Goal: Check status: Check status

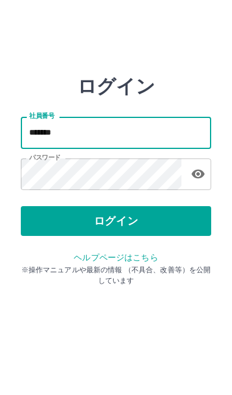
click at [120, 226] on button "ログイン" at bounding box center [116, 221] width 191 height 30
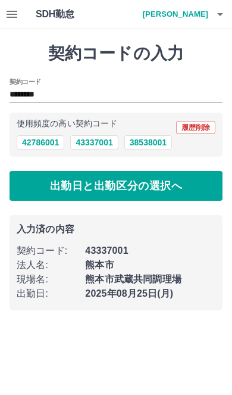
click at [107, 145] on button "43337001" at bounding box center [94, 142] width 48 height 14
click at [12, 15] on icon "button" at bounding box center [12, 14] width 11 height 7
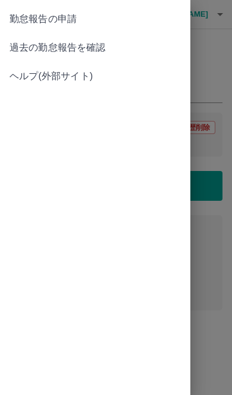
click at [94, 49] on span "過去の勤怠報告を確認" at bounding box center [95, 47] width 171 height 14
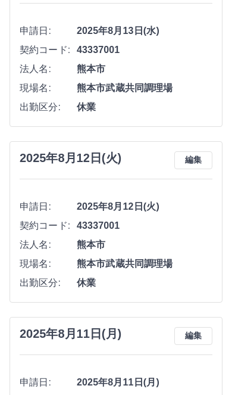
scroll to position [2139, 0]
